Goal: Task Accomplishment & Management: Manage account settings

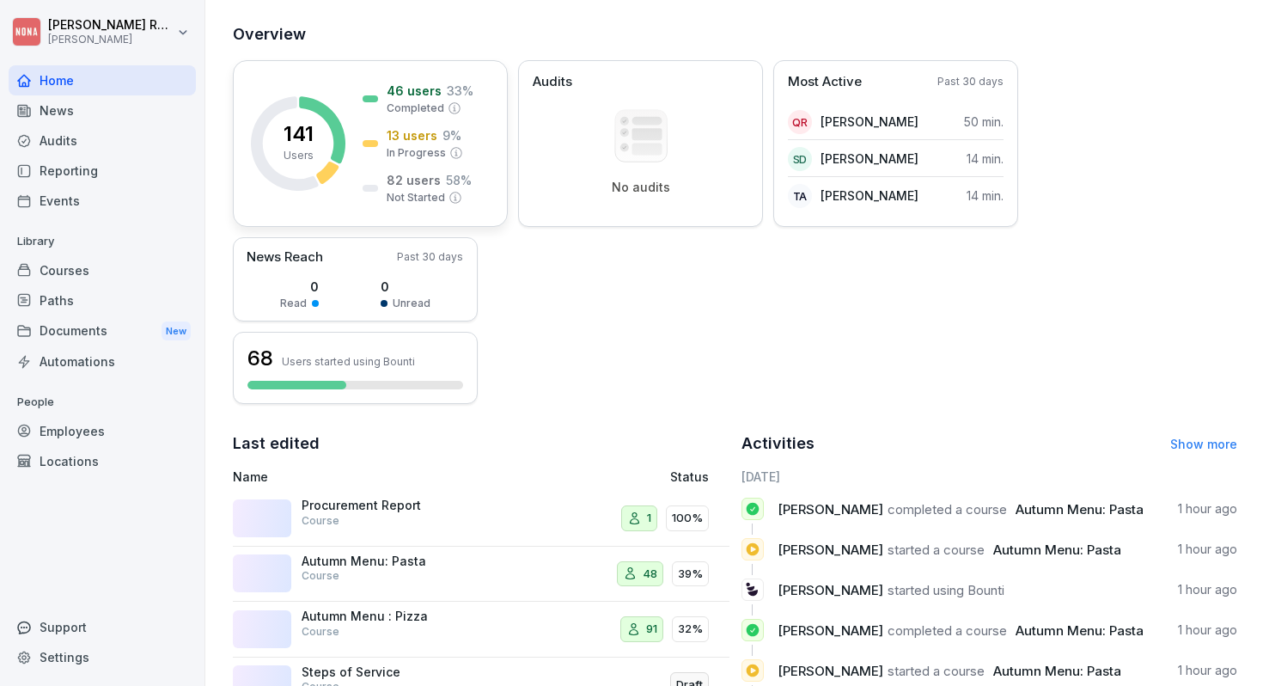
scroll to position [357, 0]
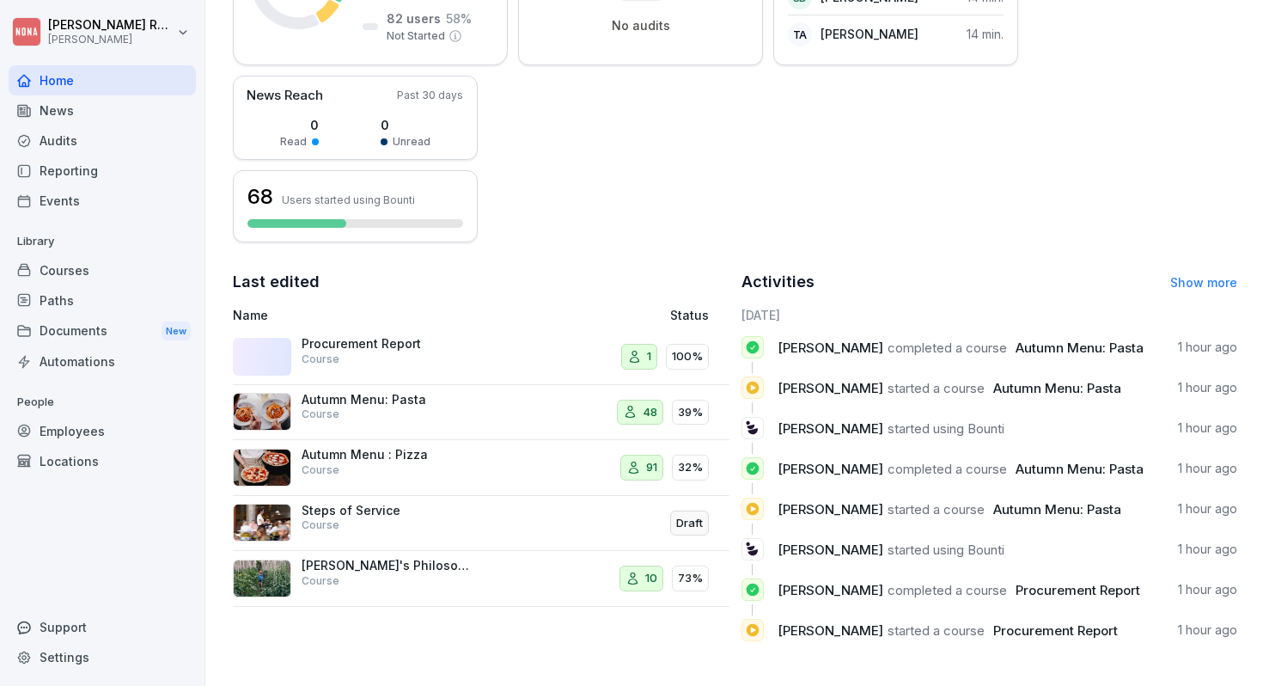
click at [449, 412] on div "Autumn Menu: Pasta Course" at bounding box center [388, 407] width 172 height 31
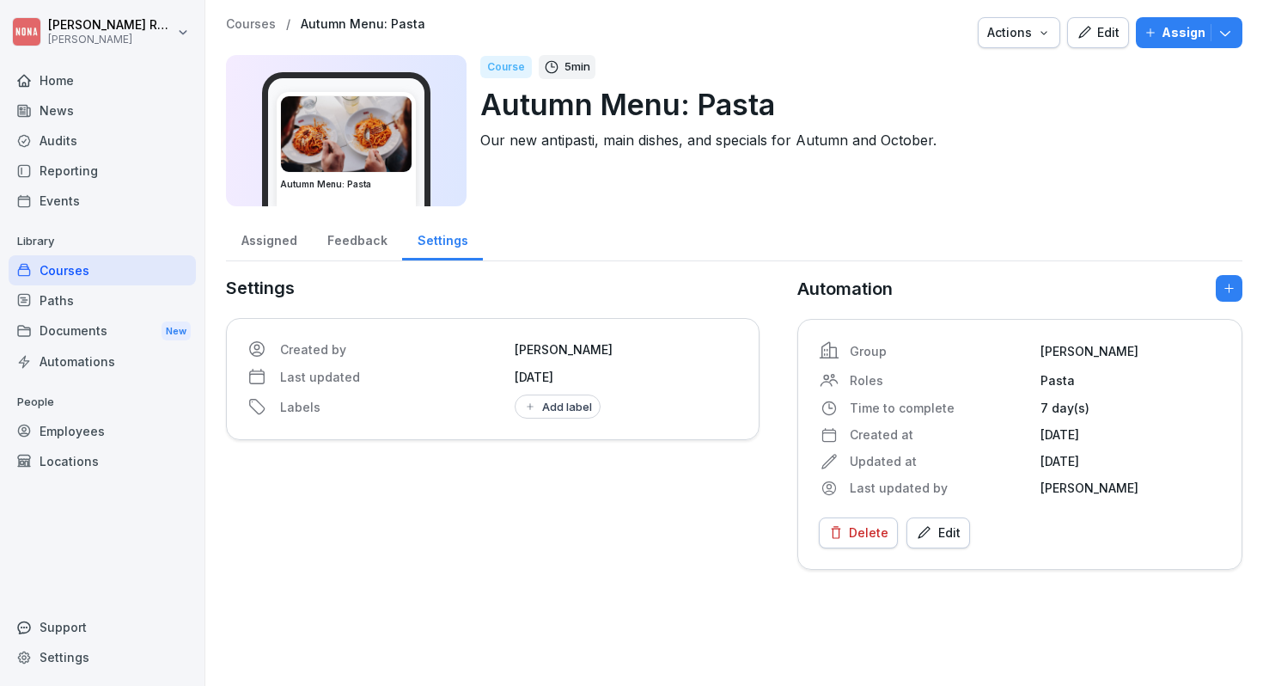
click at [82, 80] on div "Home" at bounding box center [102, 80] width 187 height 30
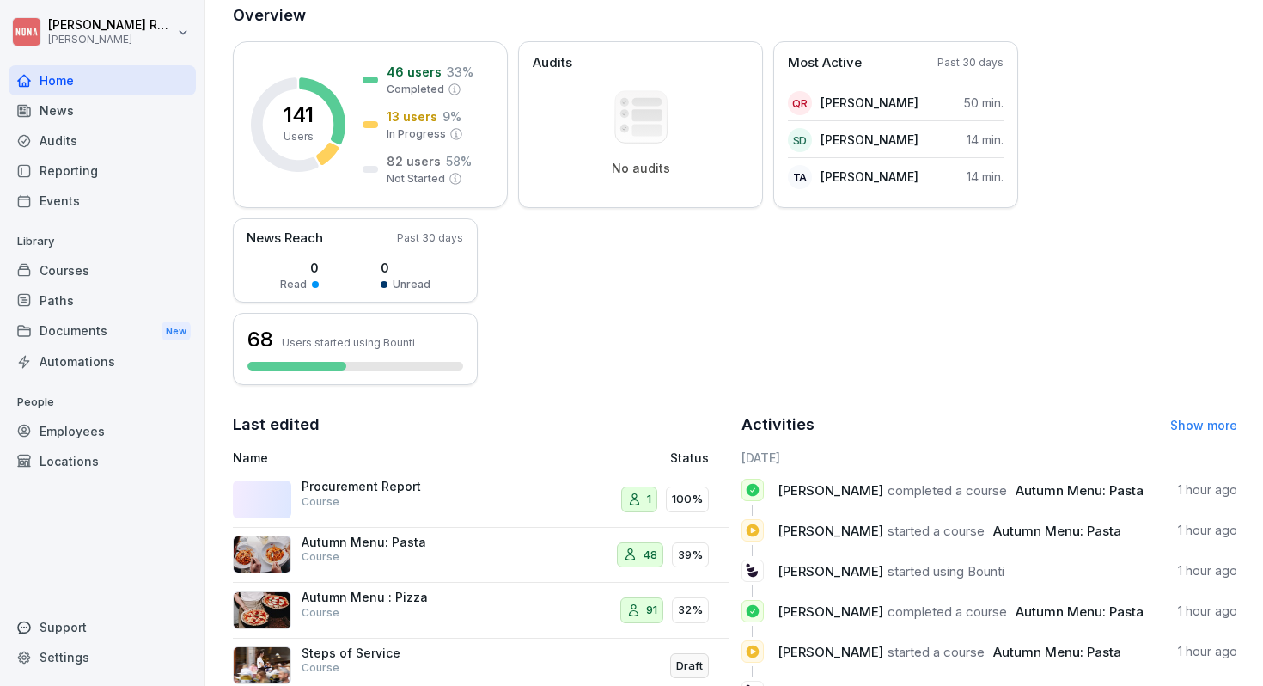
scroll to position [357, 0]
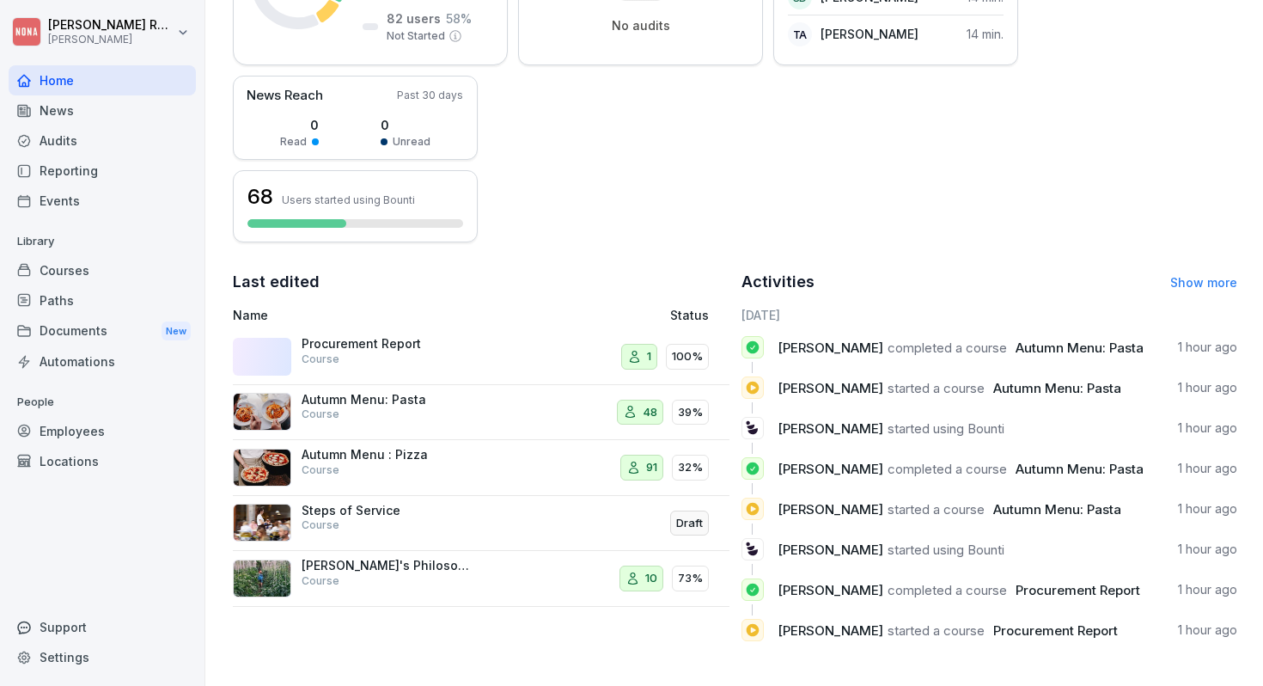
click at [697, 409] on p "39%" at bounding box center [690, 412] width 25 height 17
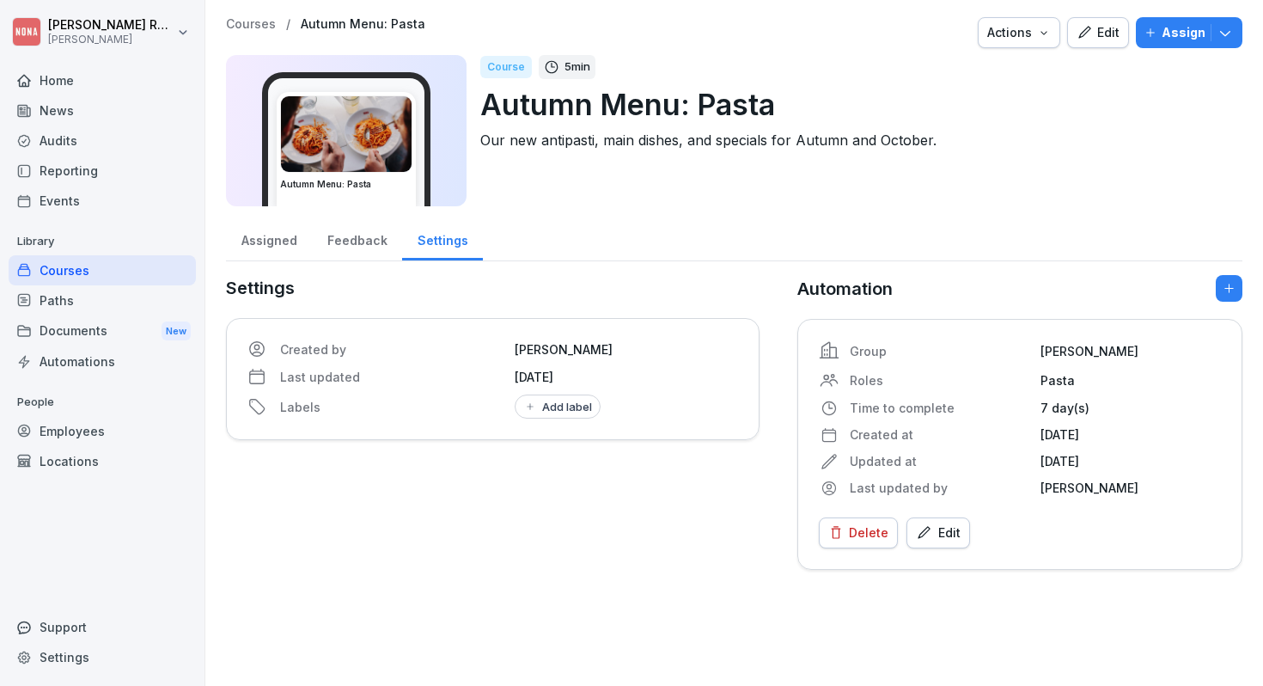
click at [278, 241] on div "Assigned" at bounding box center [269, 239] width 86 height 44
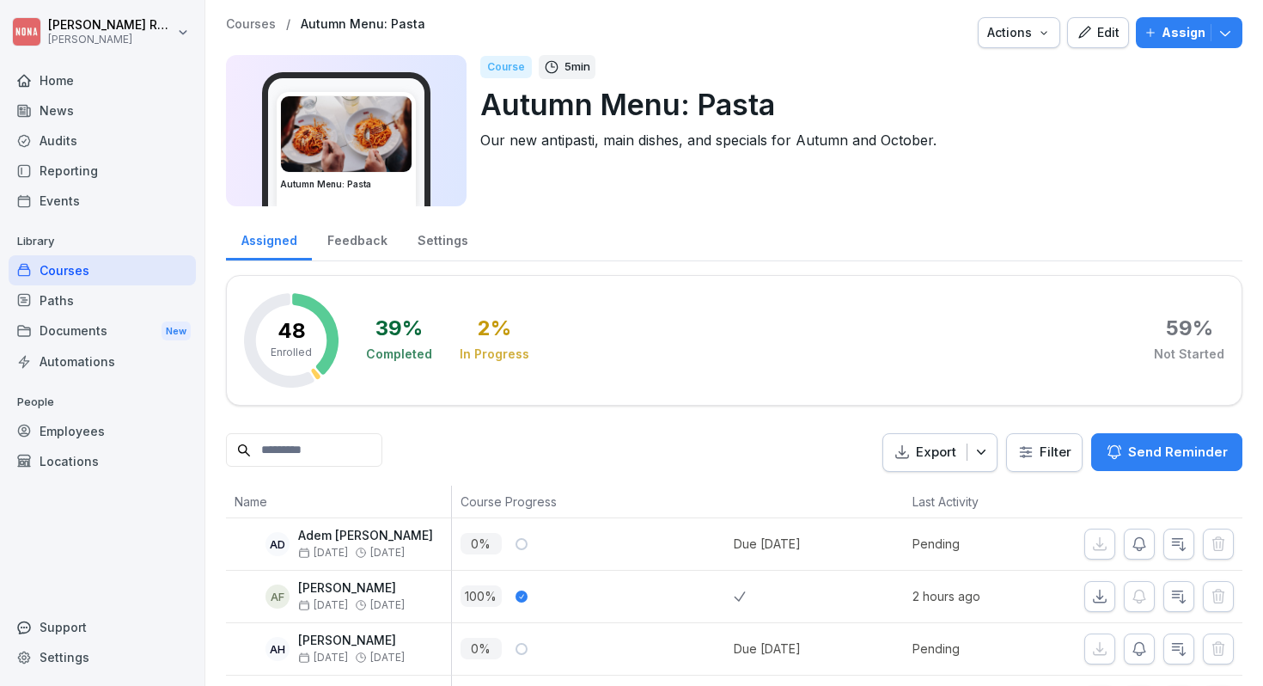
scroll to position [165, 0]
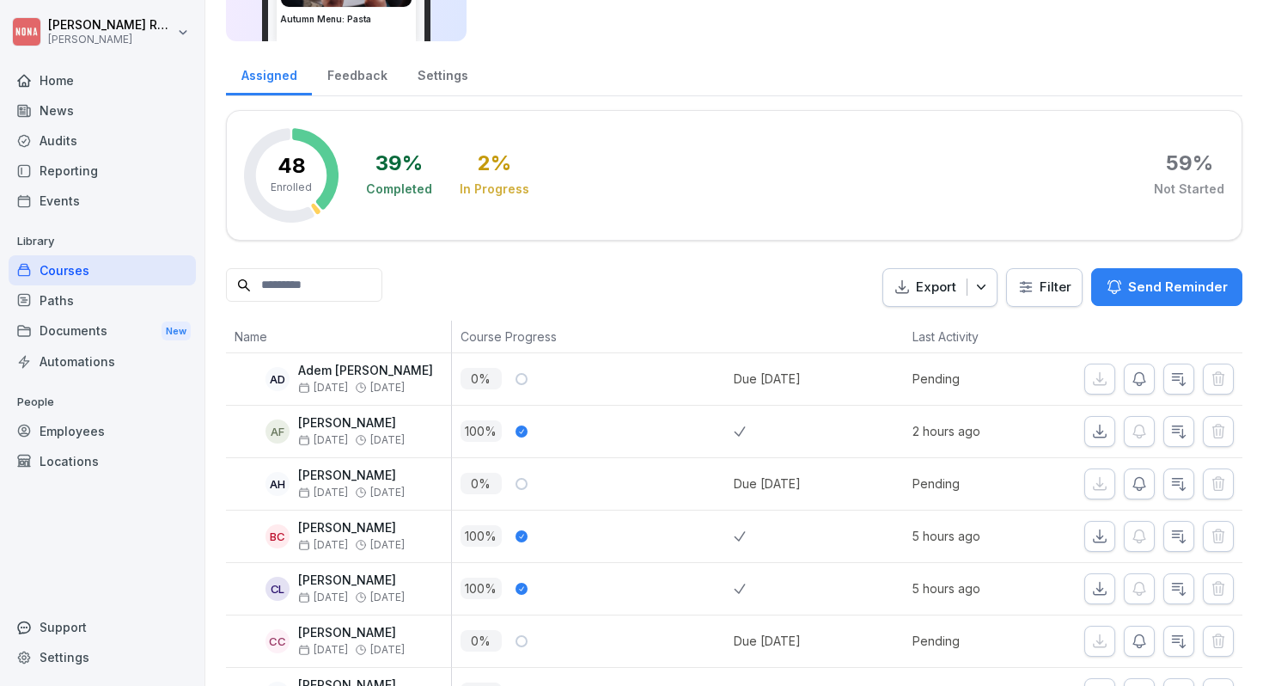
click at [674, 232] on div "48 Enrolled 39 % Completed 2 % In Progress 59 % Not Started" at bounding box center [734, 175] width 1017 height 131
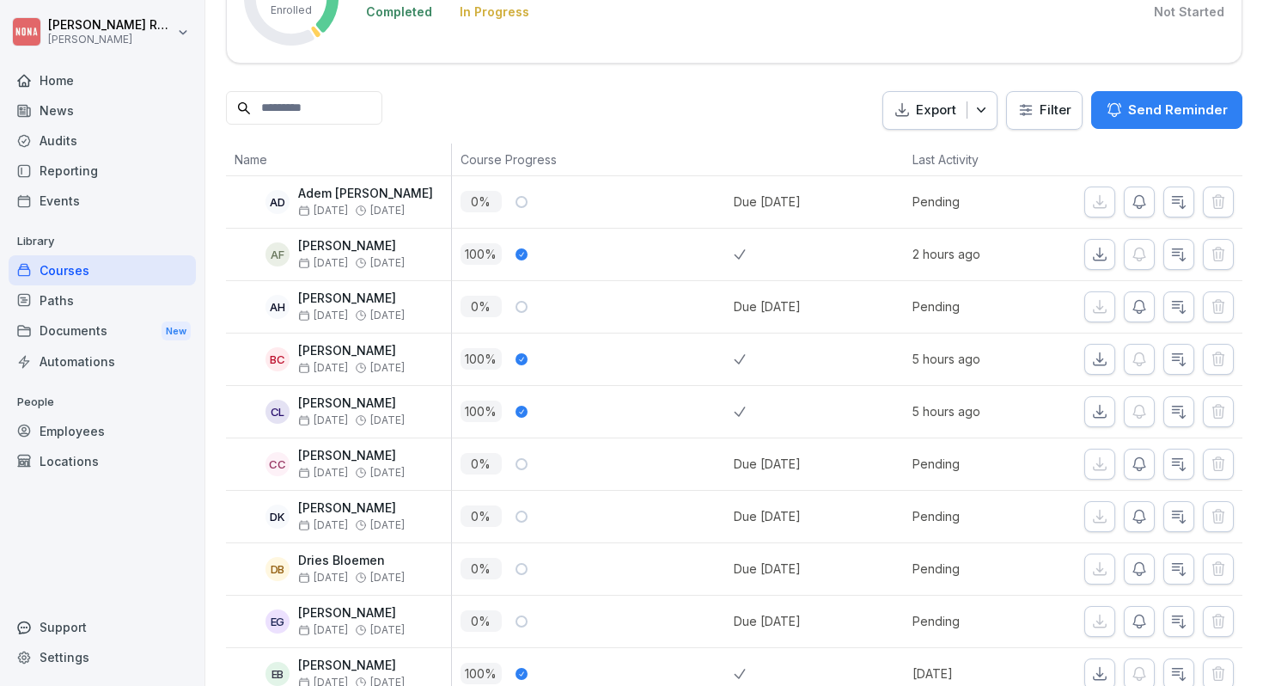
scroll to position [95, 0]
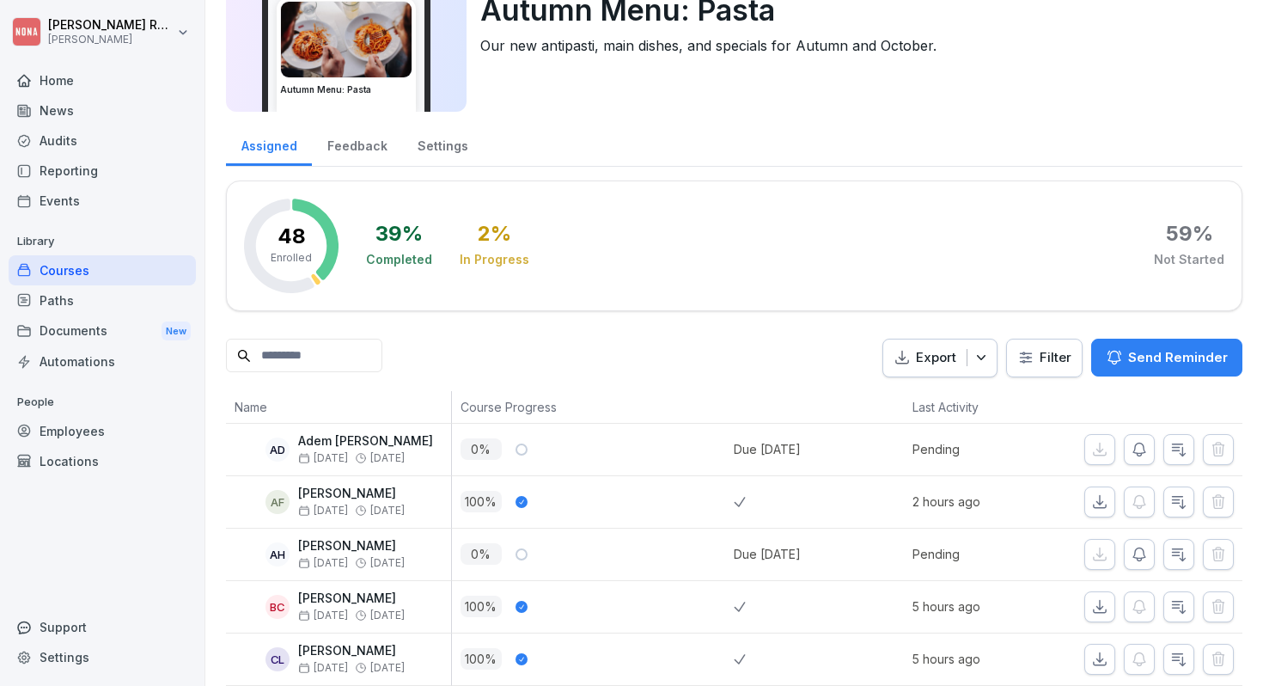
click at [358, 145] on div "Feedback" at bounding box center [357, 144] width 90 height 44
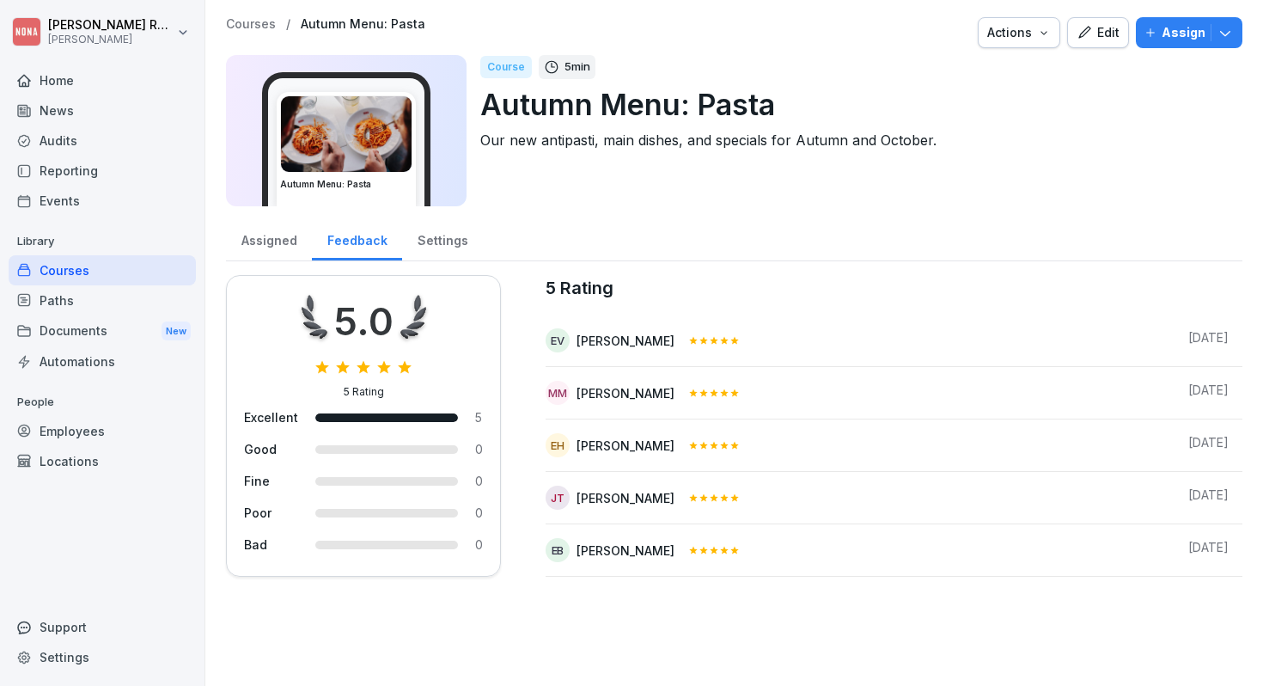
click at [417, 229] on div "Settings" at bounding box center [442, 239] width 81 height 44
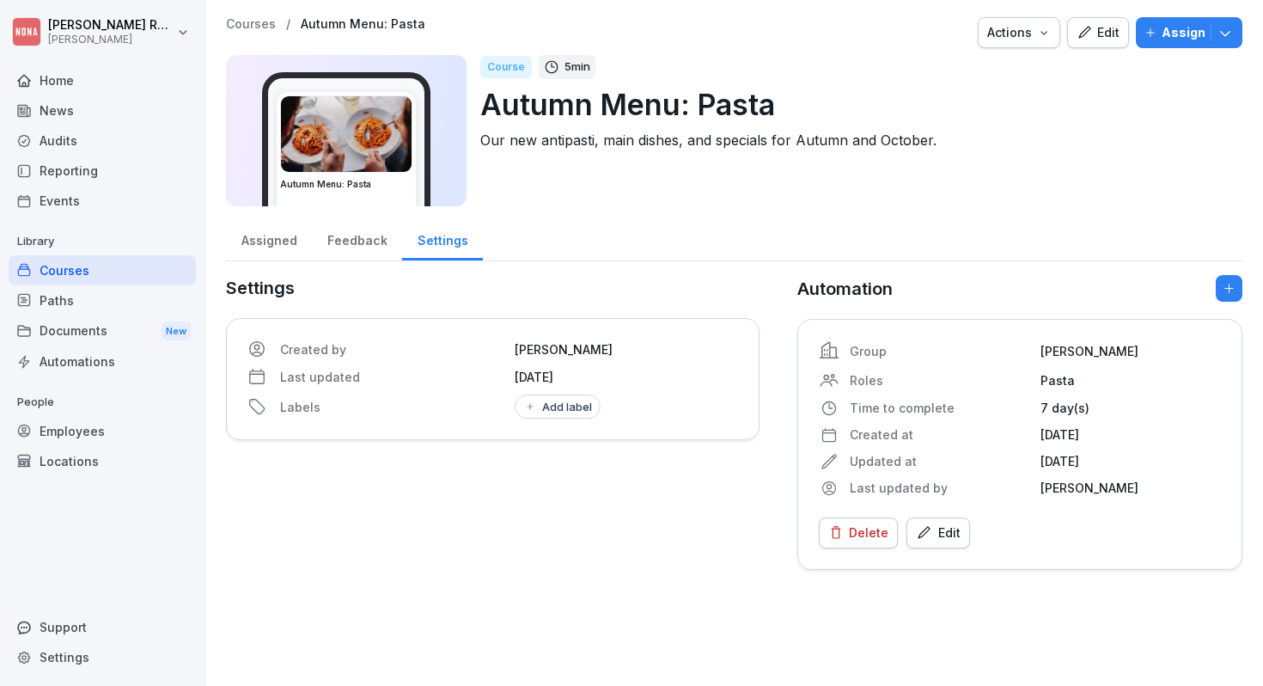
click at [252, 235] on div "Assigned" at bounding box center [269, 239] width 86 height 44
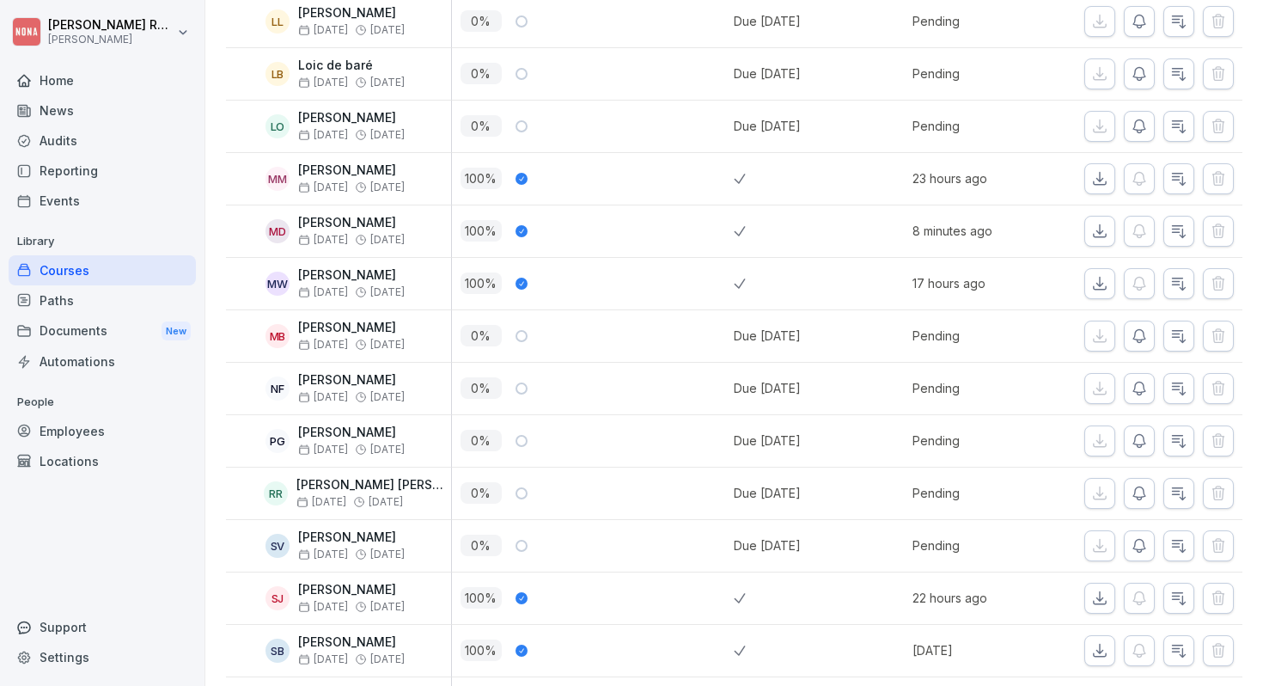
scroll to position [1624, 0]
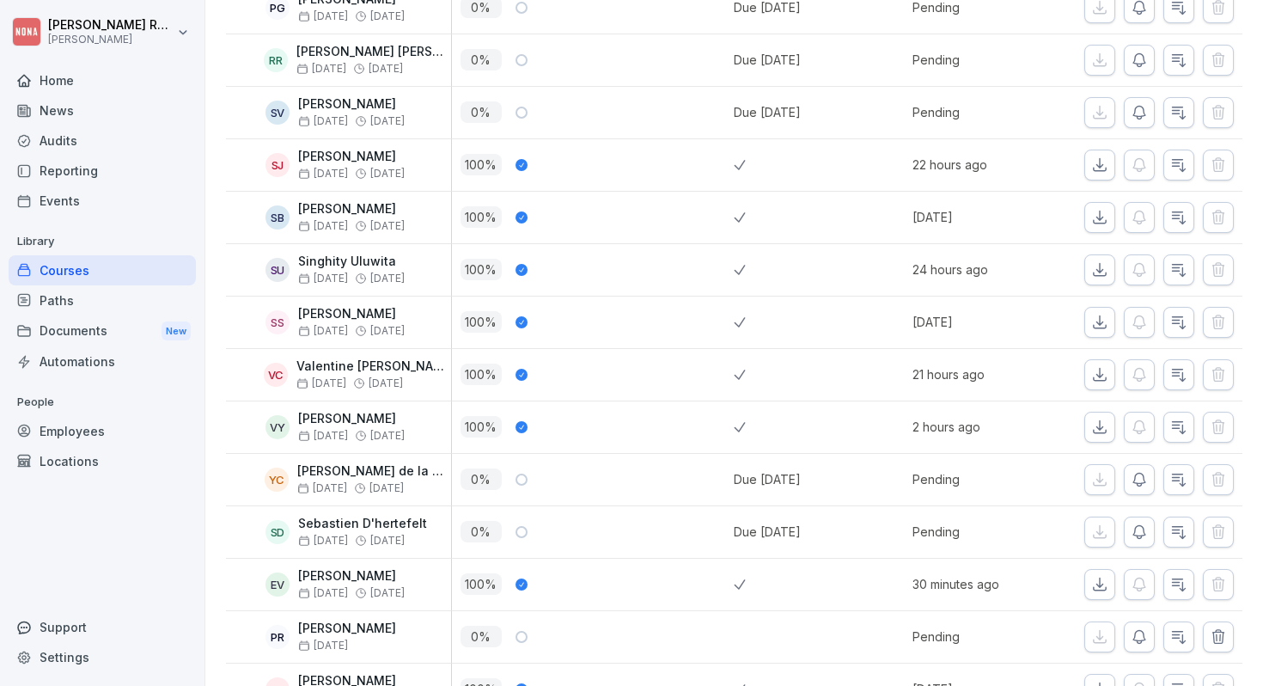
scroll to position [2055, 0]
